Goal: Book appointment/travel/reservation

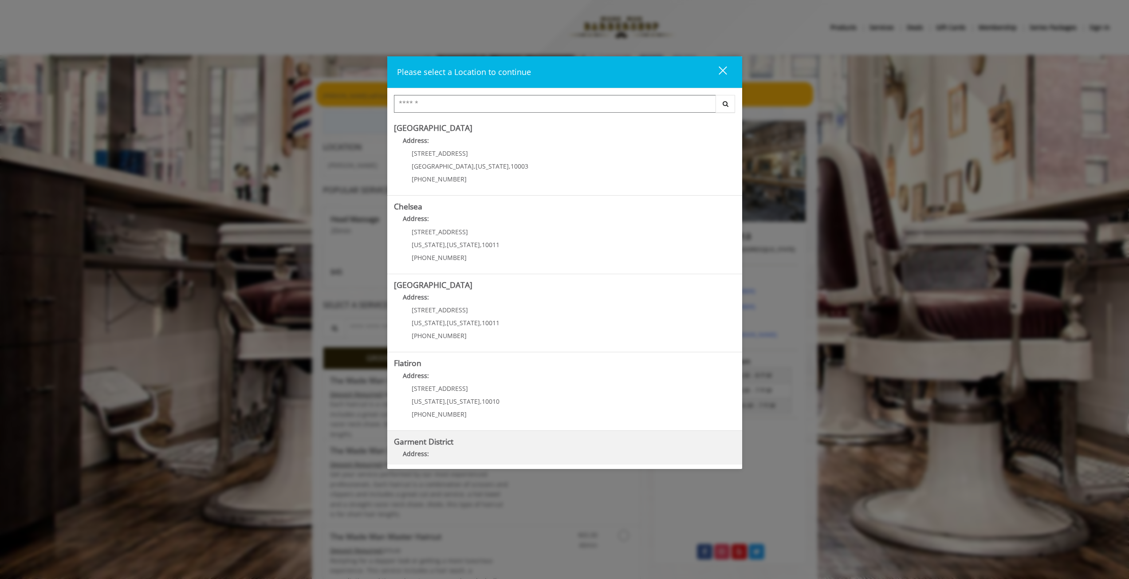
scroll to position [44, 0]
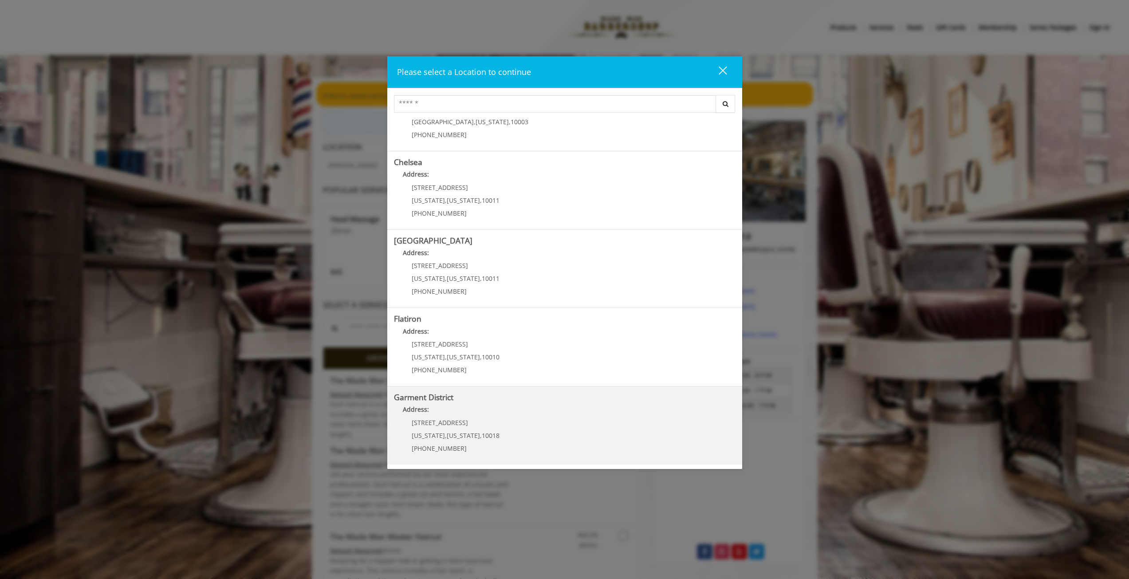
click at [496, 425] on District "Garment District Address: [STREET_ADDRESS][US_STATE][US_STATE] (212) 997-4247" at bounding box center [565, 425] width 342 height 65
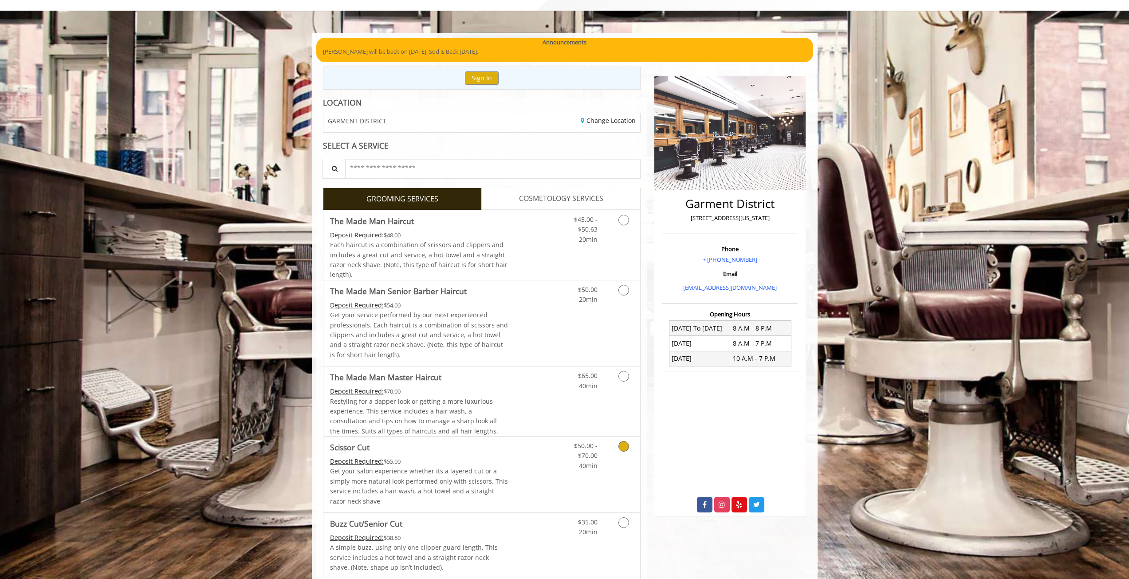
scroll to position [89, 0]
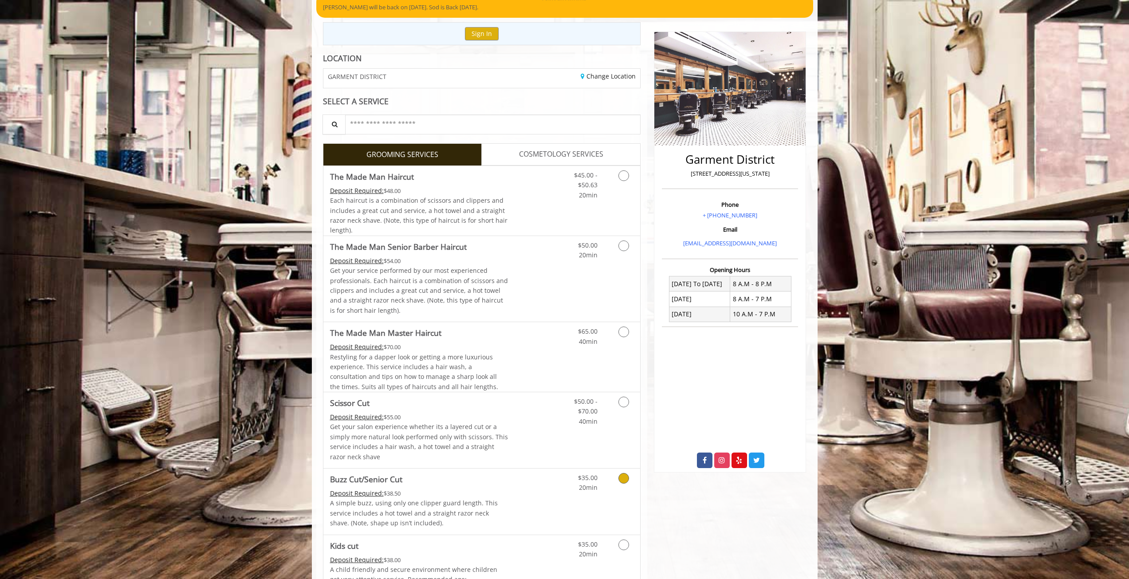
click at [623, 476] on icon "Grooming services" at bounding box center [623, 478] width 11 height 11
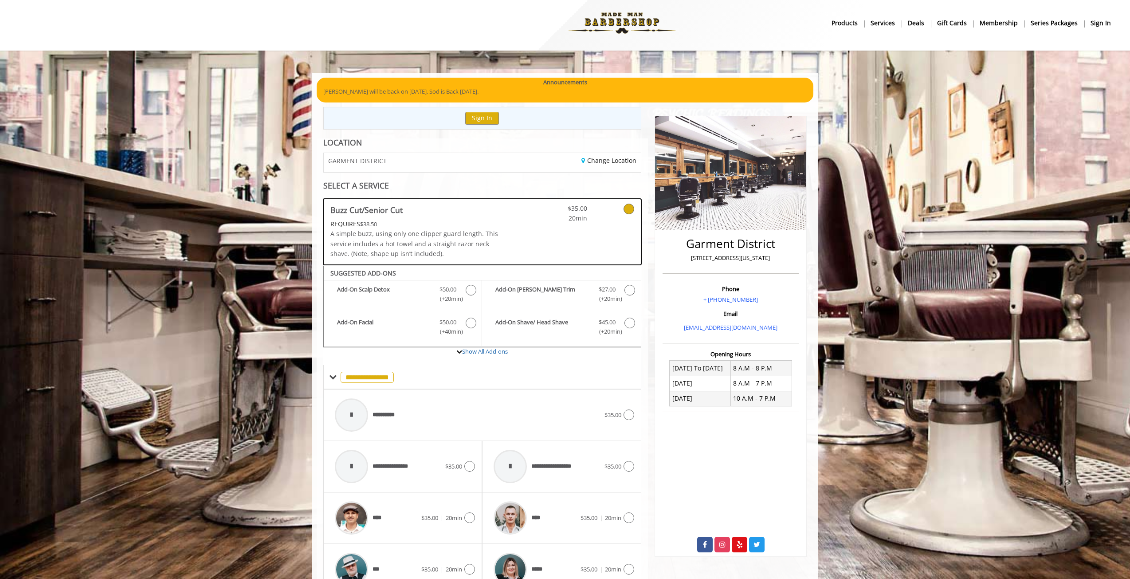
scroll to position [206, 0]
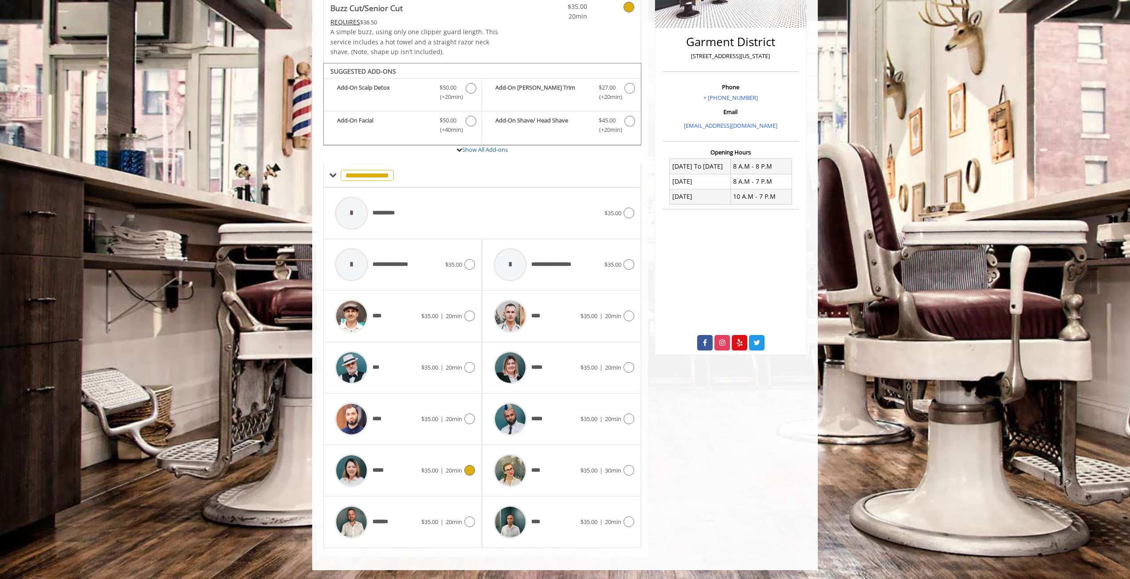
click at [468, 470] on icon at bounding box center [469, 470] width 11 height 11
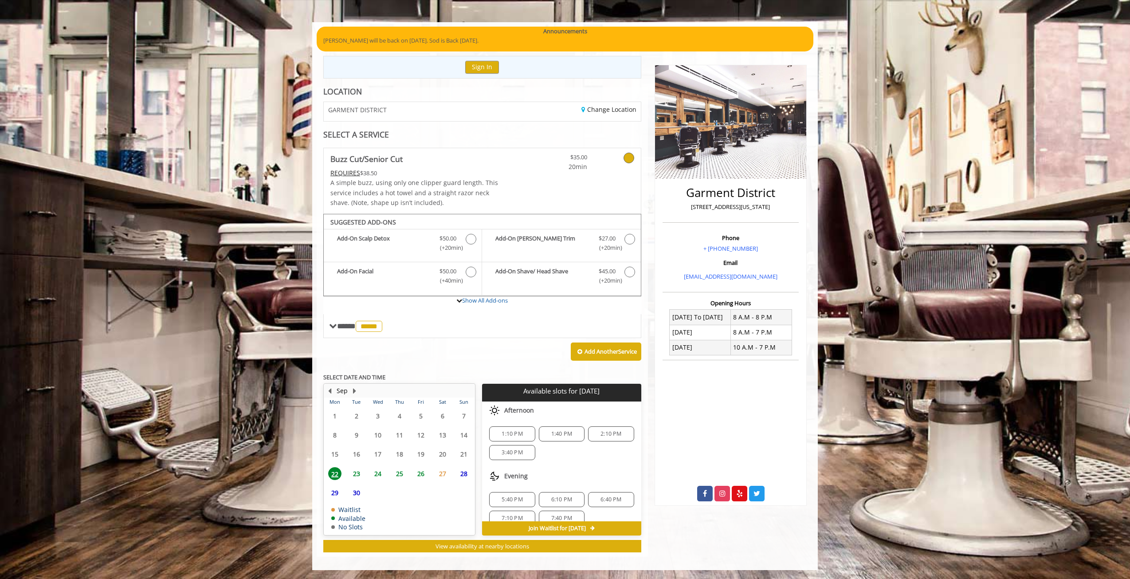
scroll to position [12, 0]
